Goal: Communication & Community: Ask a question

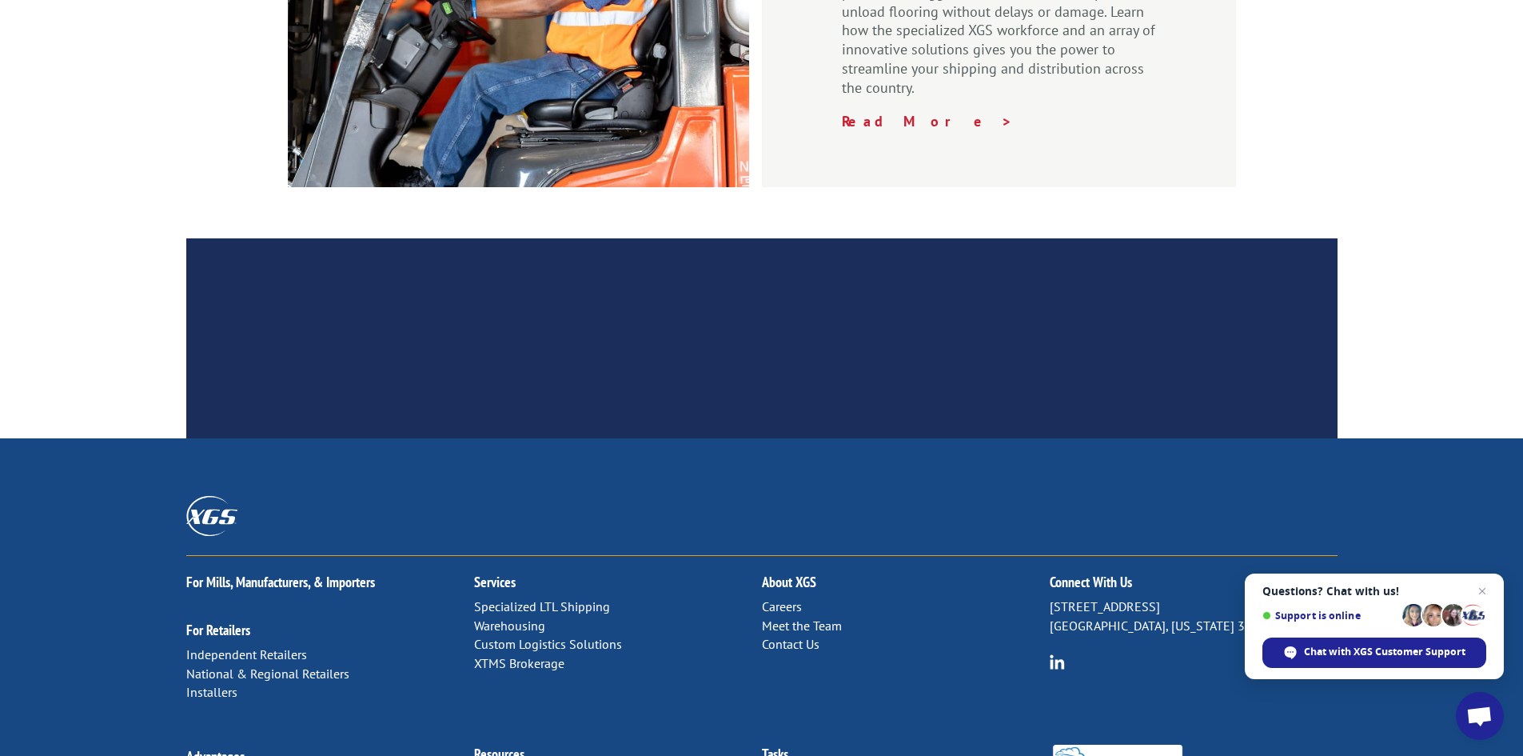
scroll to position [2409, 0]
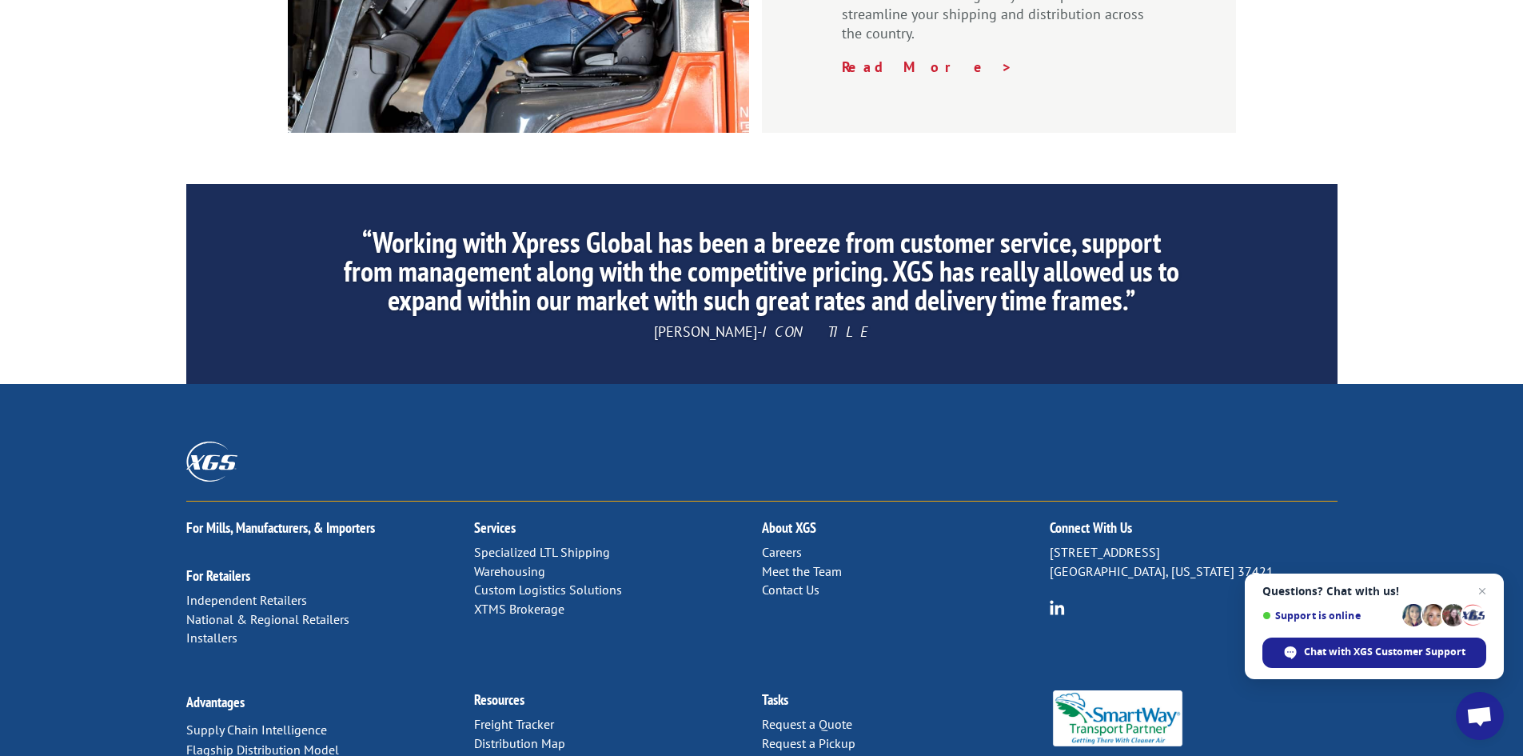
click at [781, 581] on link "Contact Us" at bounding box center [791, 589] width 58 height 16
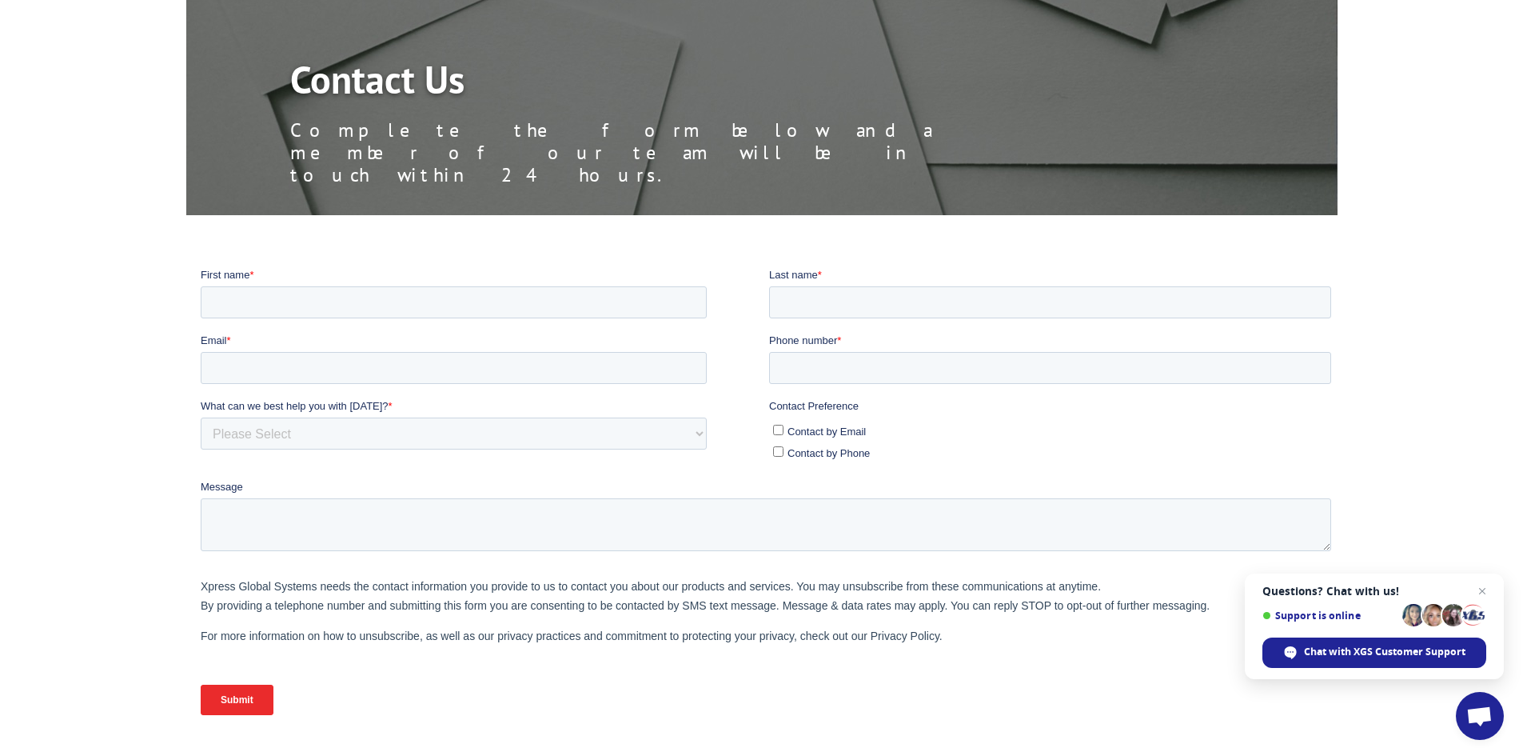
scroll to position [160, 0]
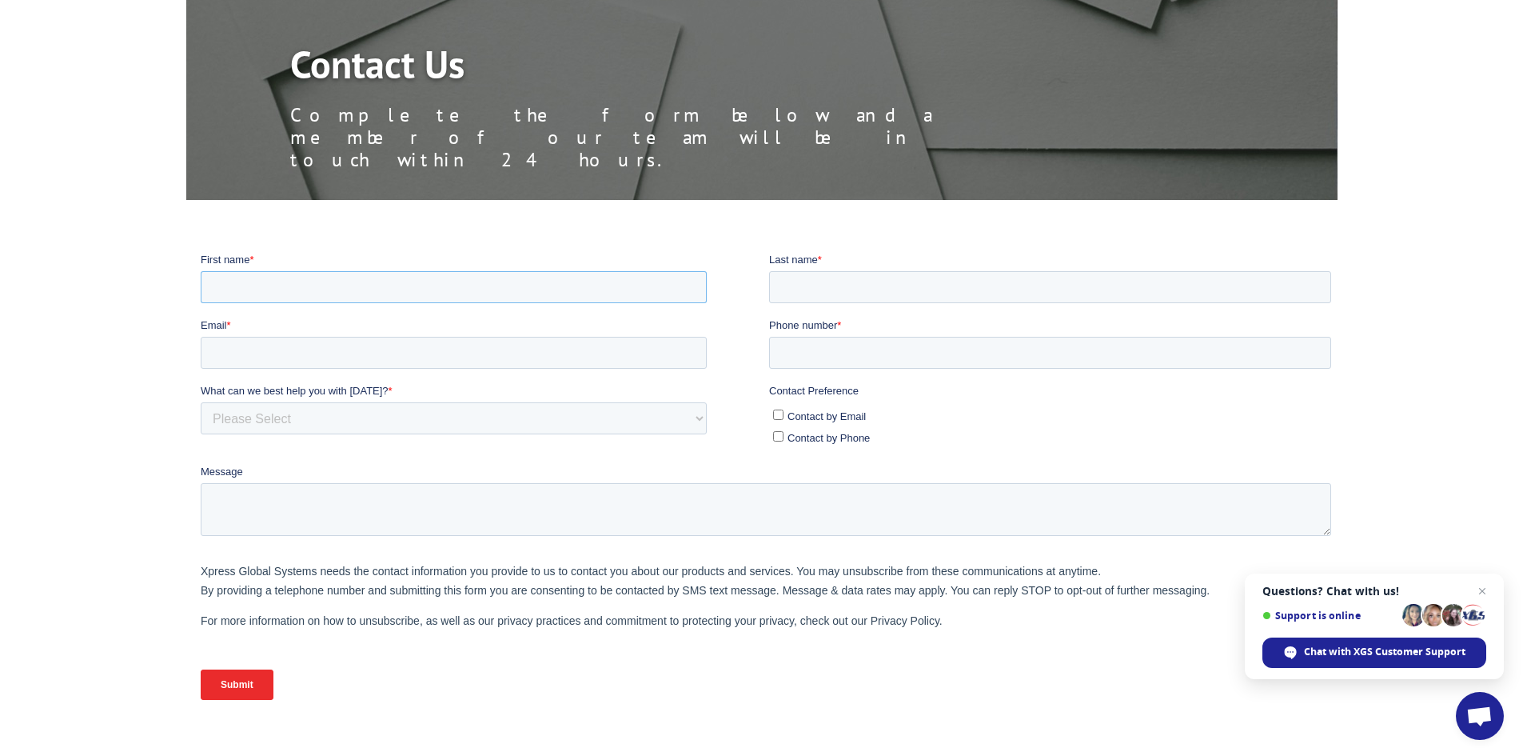
click at [240, 294] on input "First name *" at bounding box center [453, 286] width 506 height 32
type input "Jordan"
type input "Rinzler"
type input "[EMAIL_ADDRESS][DOMAIN_NAME]"
click at [823, 361] on input "Phone number *" at bounding box center [1049, 352] width 562 height 32
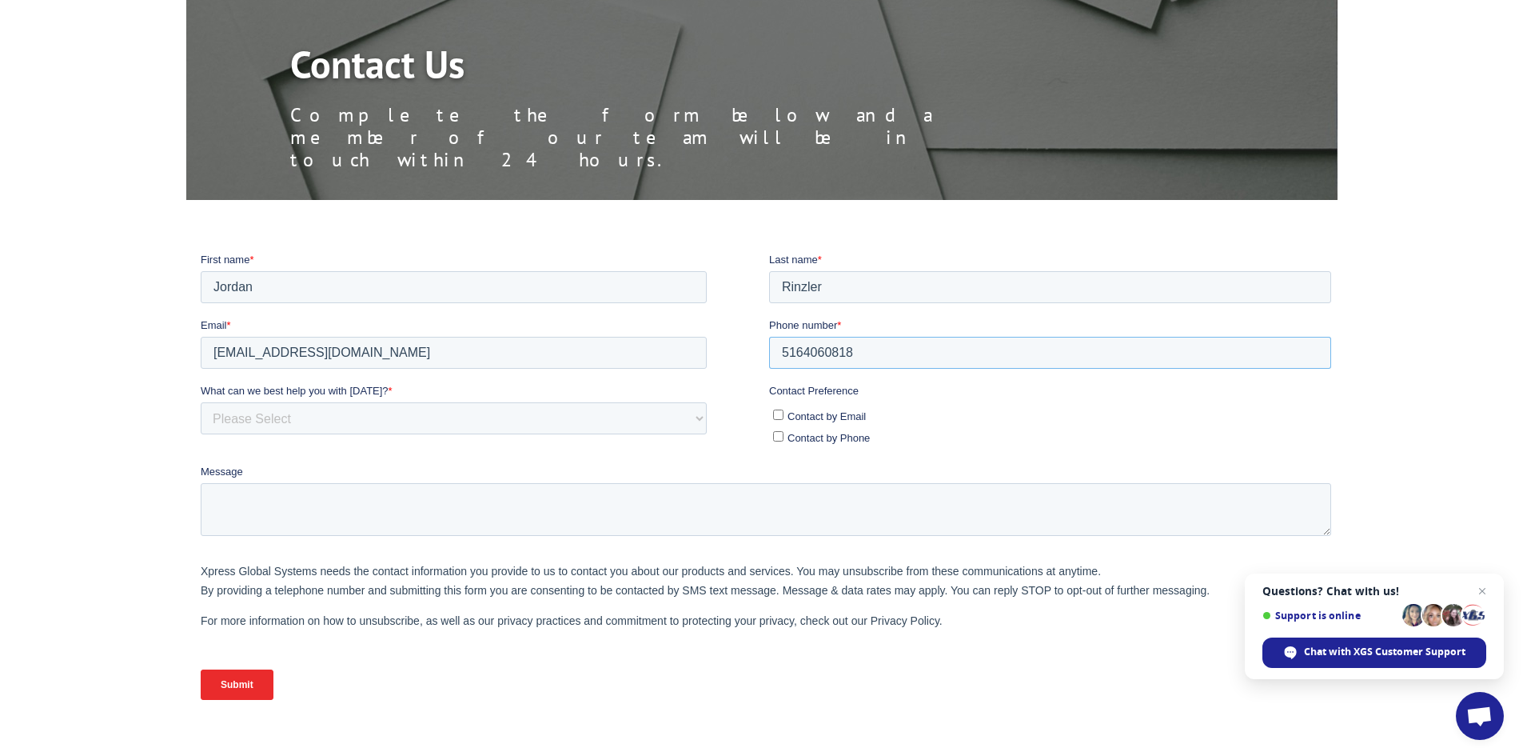
click at [801, 349] on input "5164060818" at bounding box center [1049, 352] width 562 height 32
click at [827, 353] on input "516-4060818" at bounding box center [1049, 352] width 562 height 32
type input "[PHONE_NUMBER]"
click at [293, 424] on select "Please Select Quoting, Opening New Account, or New Business Opportunity Shipmen…" at bounding box center [453, 417] width 506 height 32
select select "Other"
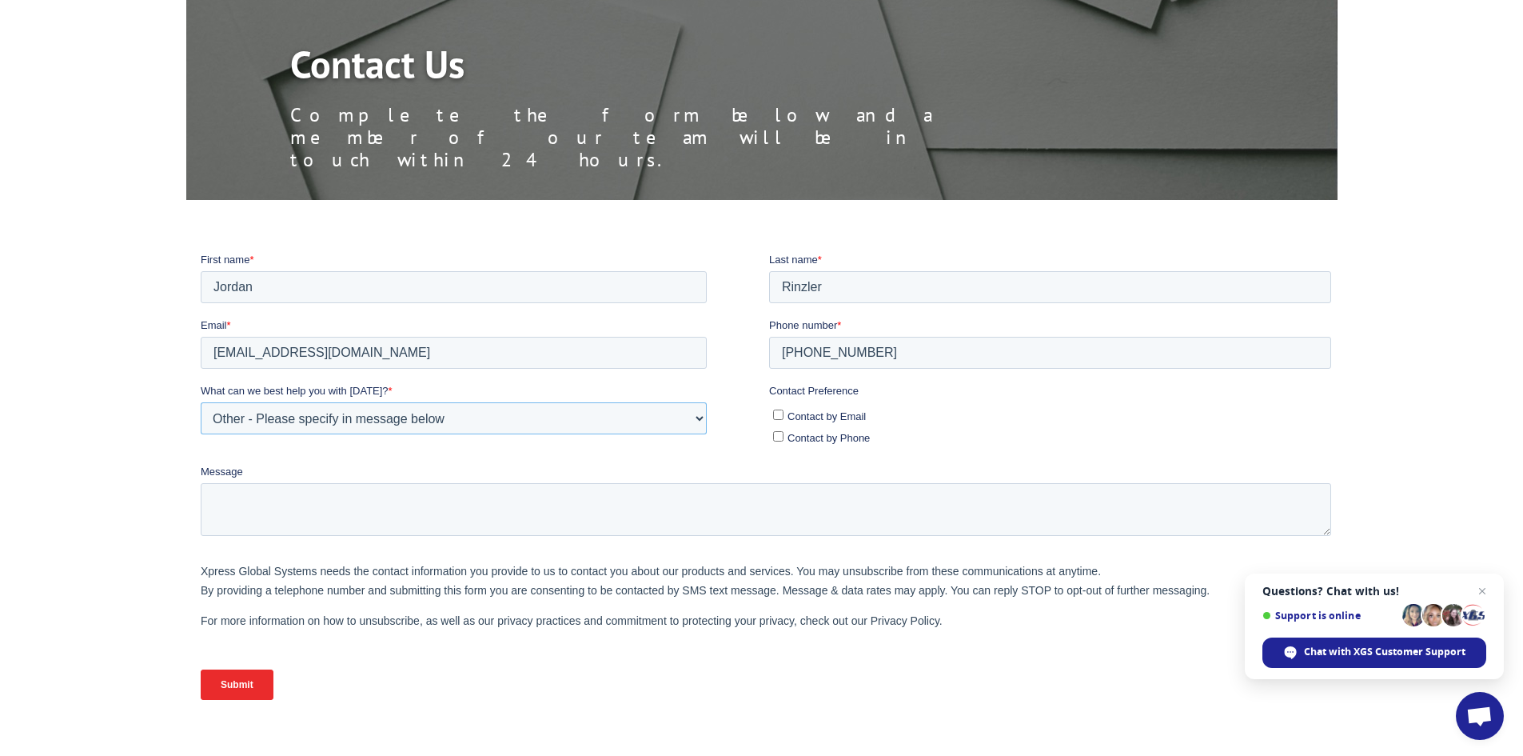
click at [200, 401] on select "Please Select Quoting, Opening New Account, or New Business Opportunity Shipmen…" at bounding box center [453, 417] width 506 height 32
click at [777, 416] on input "Contact by Email" at bounding box center [777, 414] width 10 height 10
checkbox input "true"
click at [782, 438] on input "Contact by Phone" at bounding box center [777, 435] width 10 height 10
checkbox input "true"
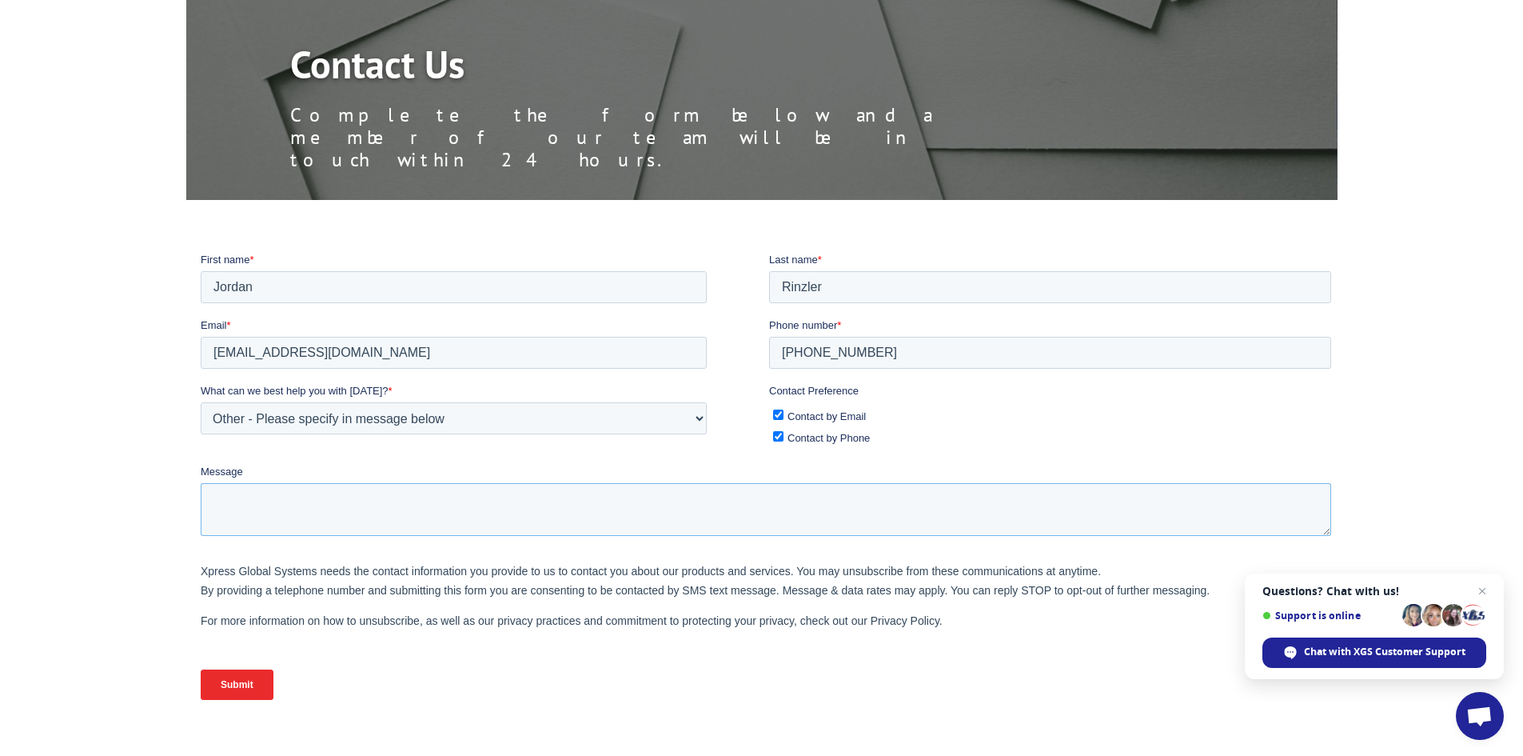
click at [259, 500] on textarea "Message" at bounding box center [765, 508] width 1130 height 53
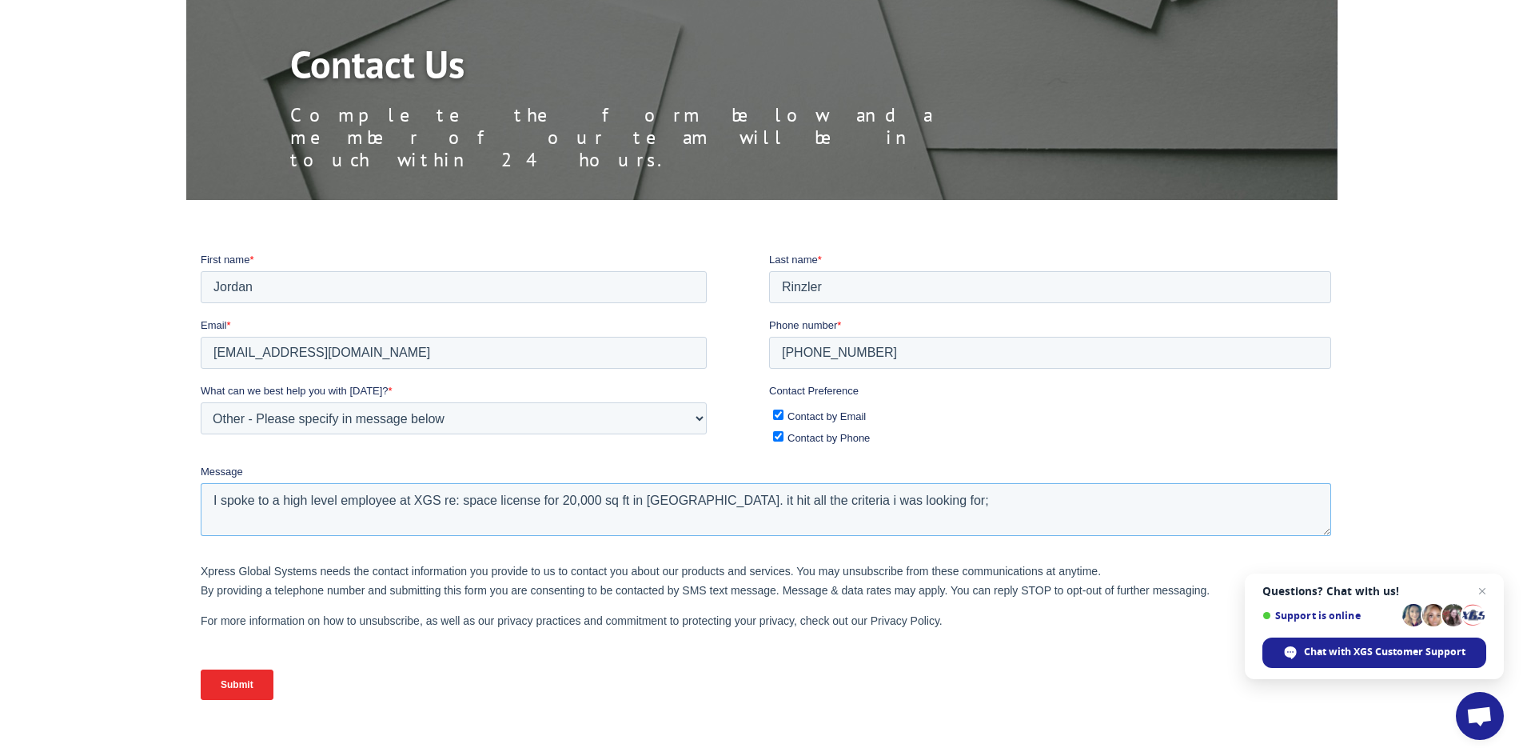
click at [941, 497] on textarea "I spoke to a high level employee at XGS re: space license for 20,000 sq ft in […" at bounding box center [765, 508] width 1130 height 53
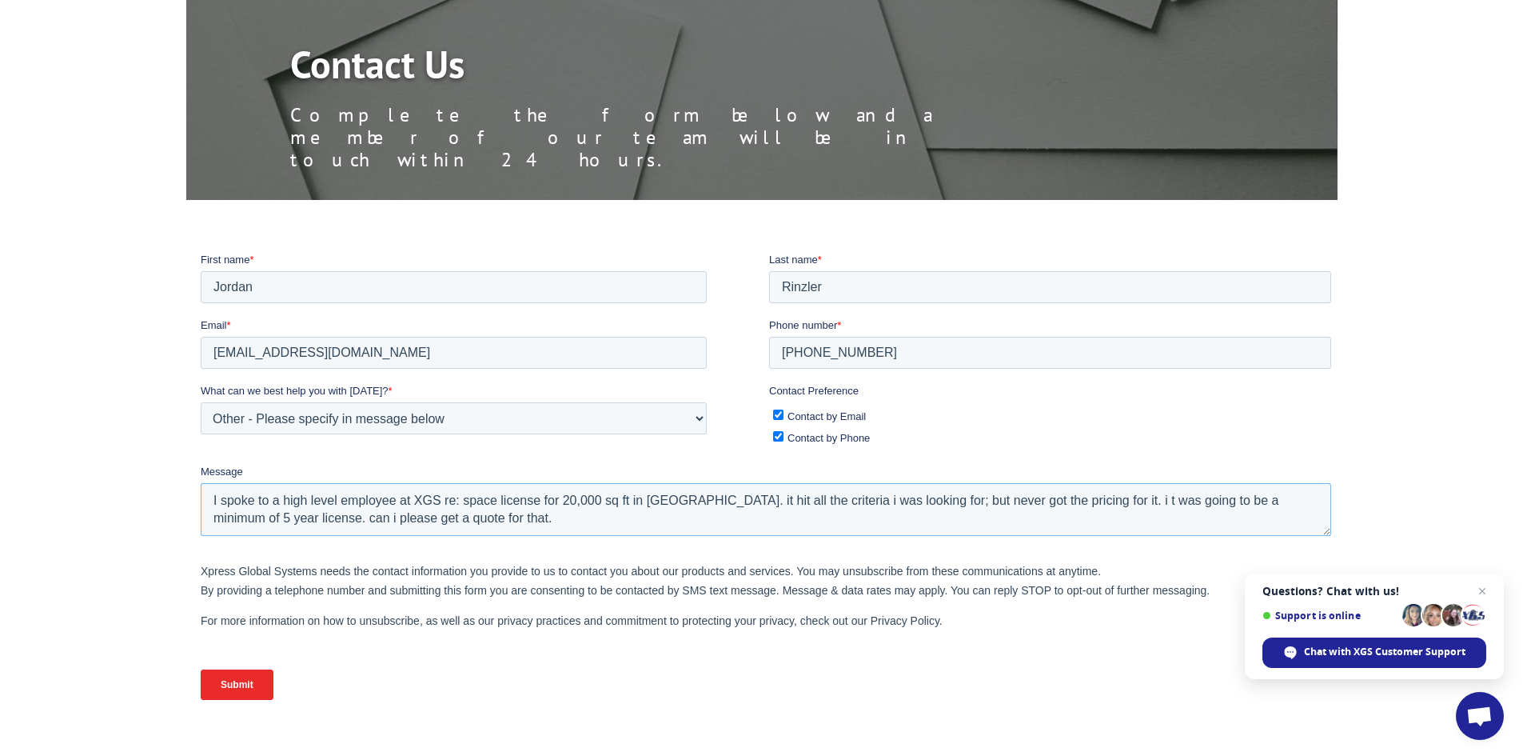
type textarea "I spoke to a high level employee at XGS re: space license for 20,000 sq ft in […"
click at [235, 687] on input "Submit" at bounding box center [236, 683] width 73 height 30
